Goal: Find specific page/section: Find specific page/section

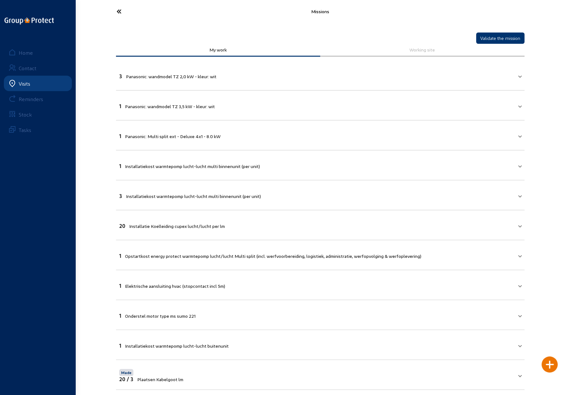
click at [115, 13] on icon at bounding box center [142, 11] width 59 height 11
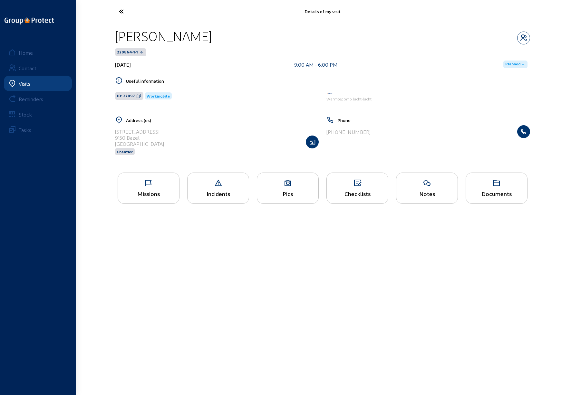
click at [122, 12] on icon at bounding box center [145, 11] width 59 height 11
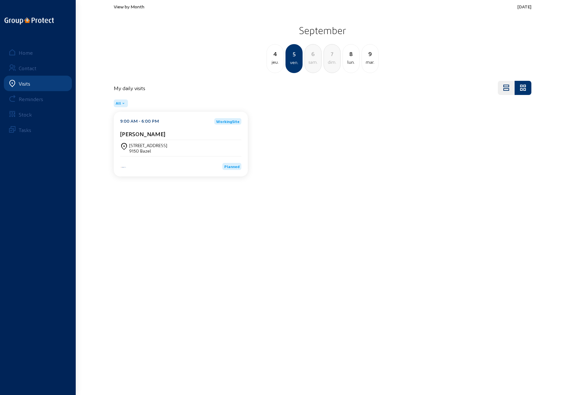
click at [275, 61] on div "jeu." at bounding box center [275, 62] width 16 height 8
